Goal: Check status

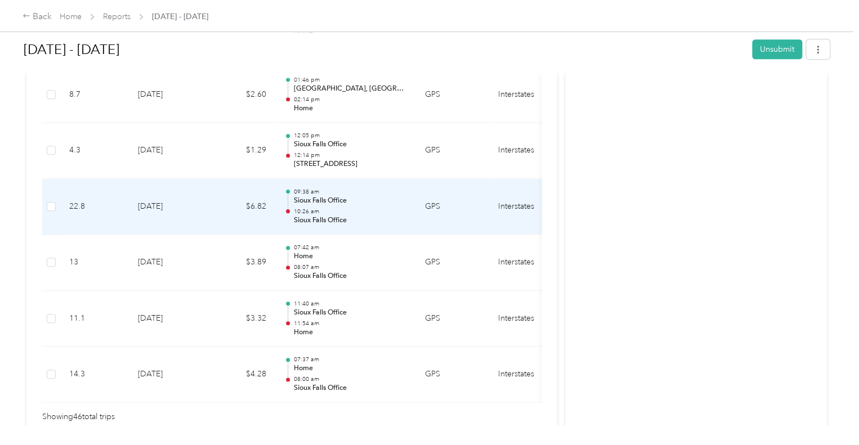
scroll to position [2593, 0]
